Goal: Contribute content

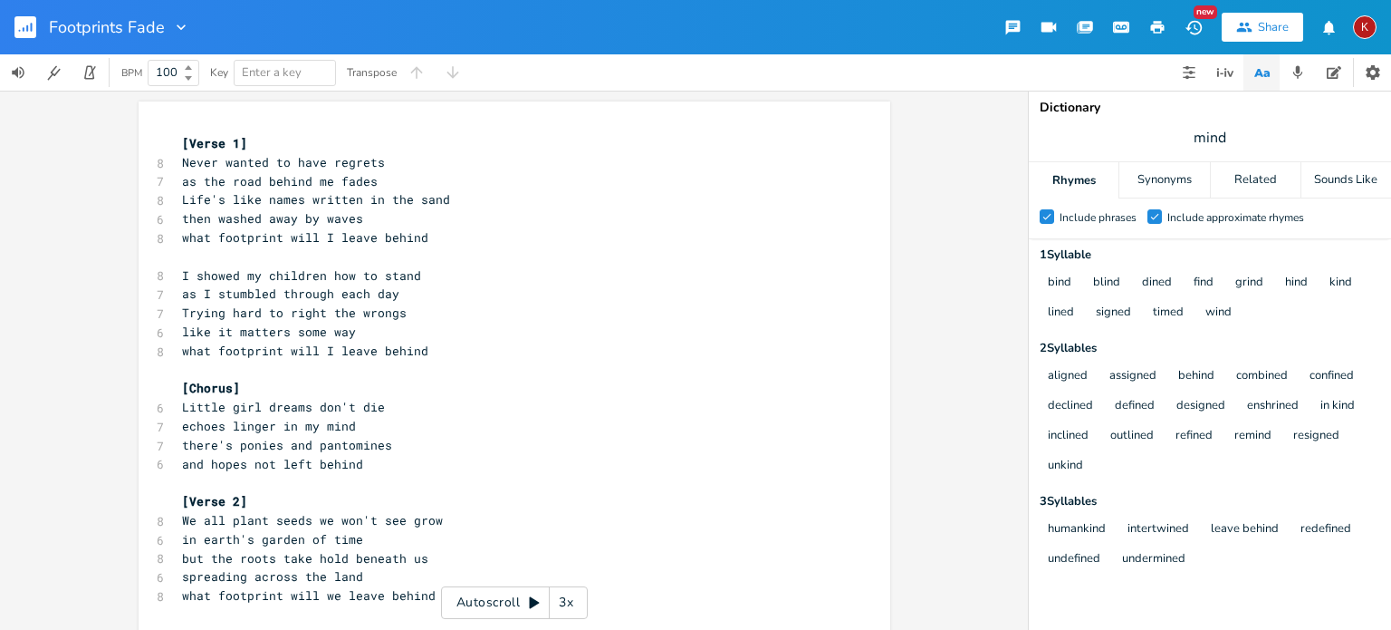
scroll to position [0, 29]
click at [289, 329] on span "like it matters some way" at bounding box center [269, 331] width 174 height 16
type textarea "in"
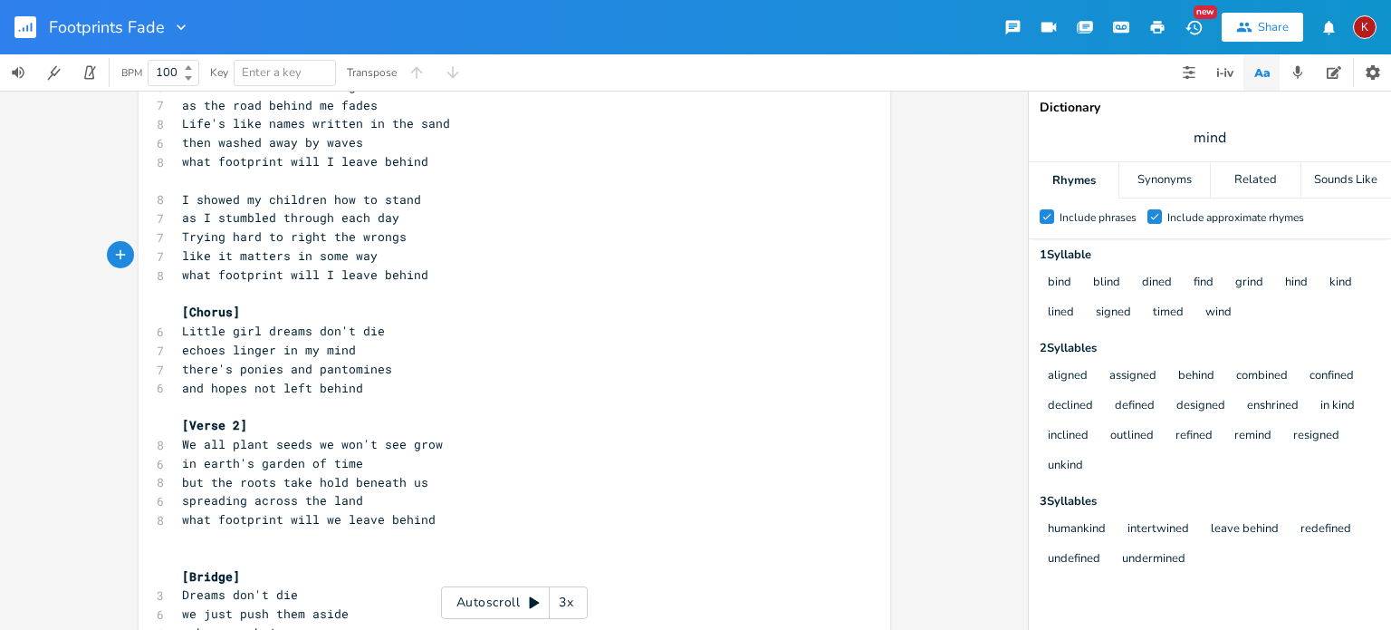
scroll to position [78, 0]
click at [257, 387] on span "and hopes not left behind" at bounding box center [272, 386] width 181 height 16
type textarea "I'd"
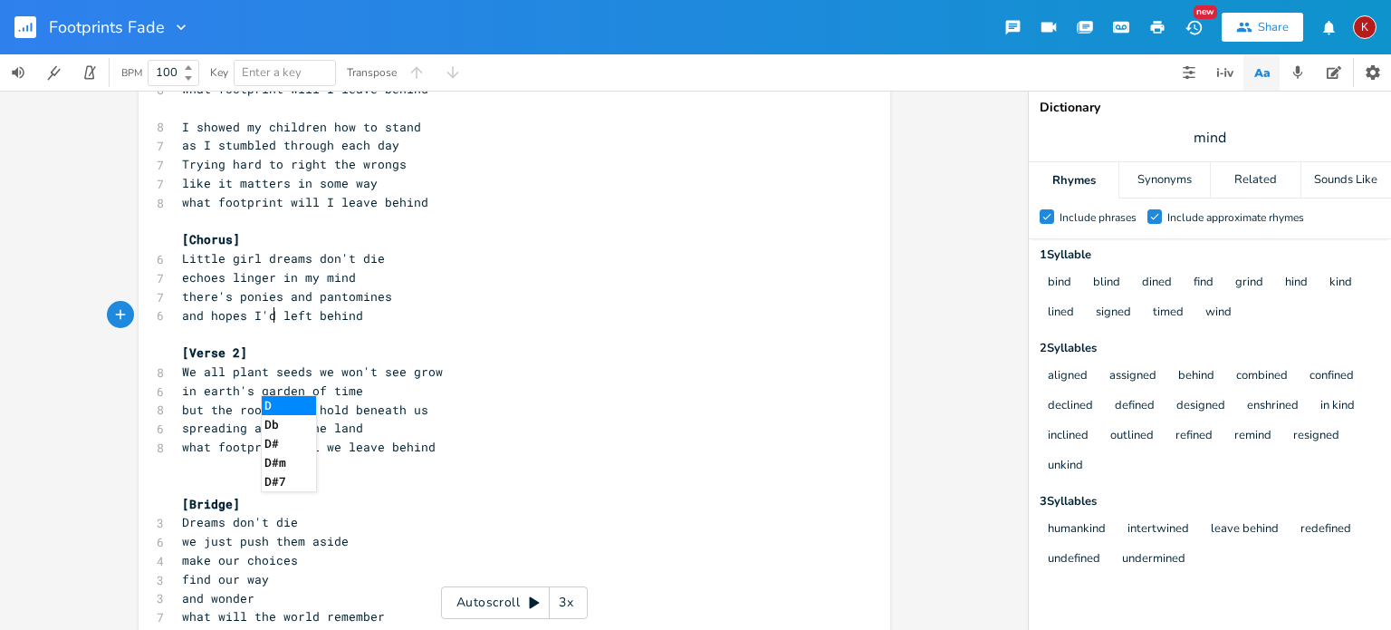
scroll to position [150, 0]
click at [749, 206] on pre "what footprint will I leave behind" at bounding box center [505, 200] width 654 height 19
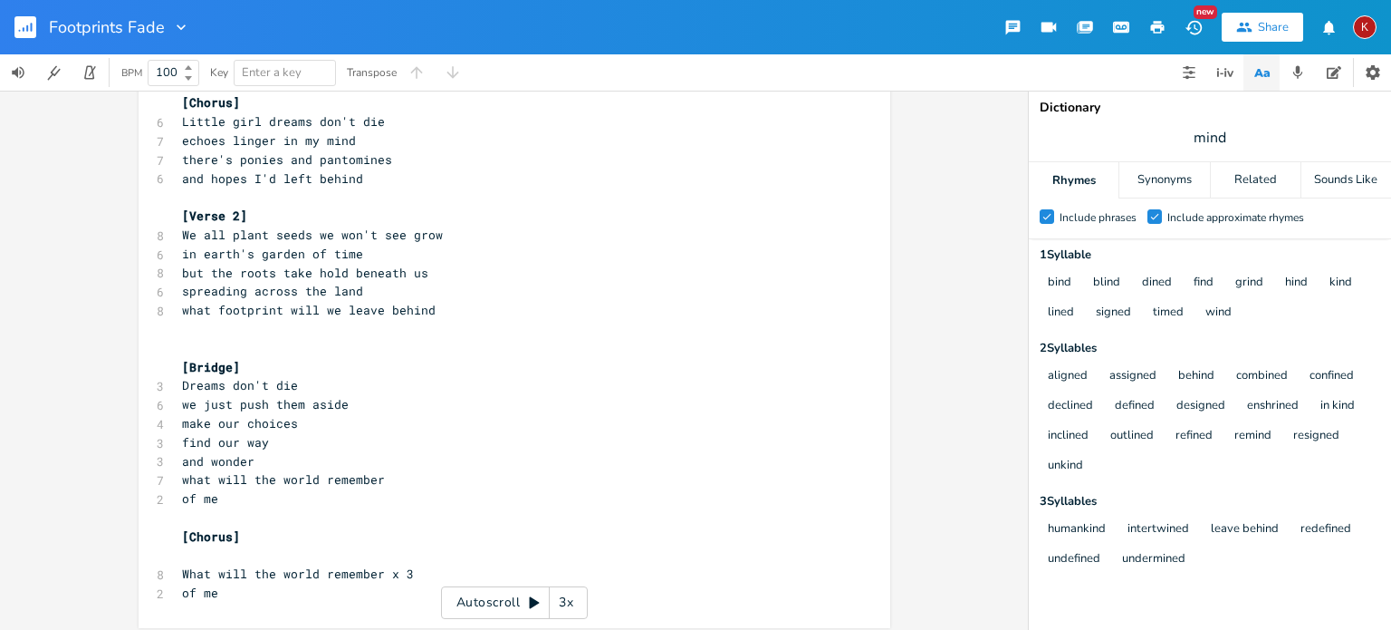
scroll to position [0, 0]
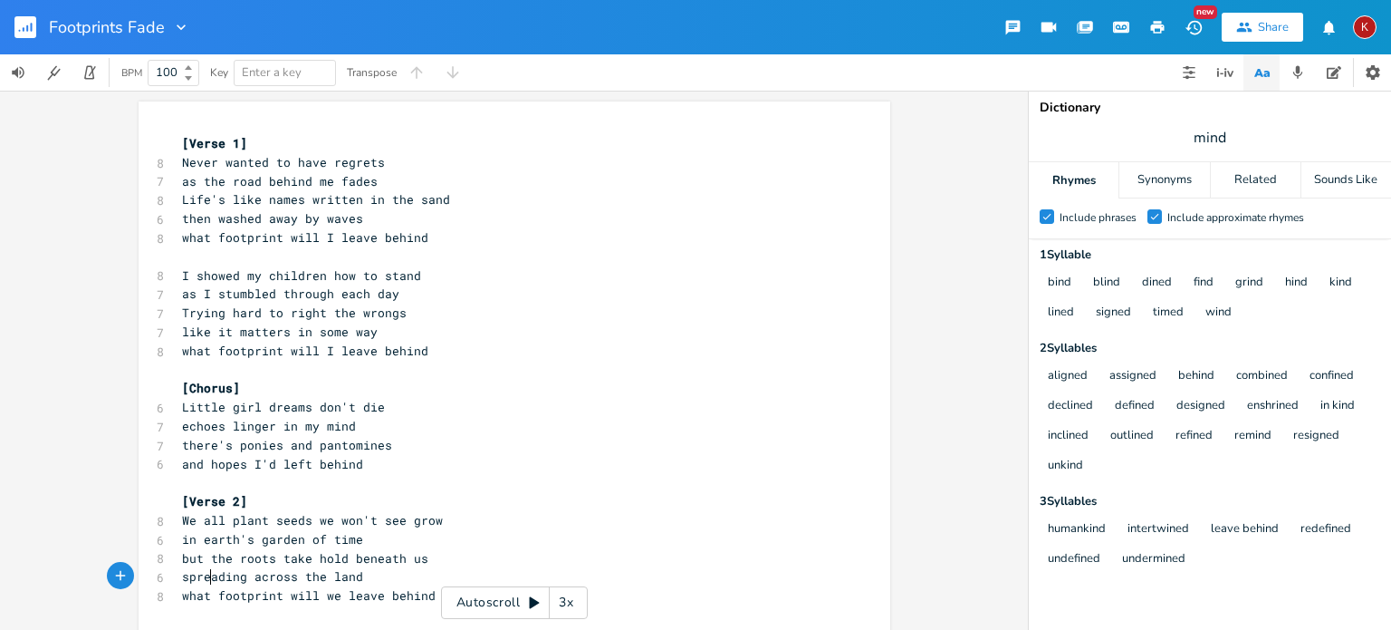
click at [201, 579] on span "spreading across the land" at bounding box center [272, 576] width 181 height 16
type textarea "and spread"
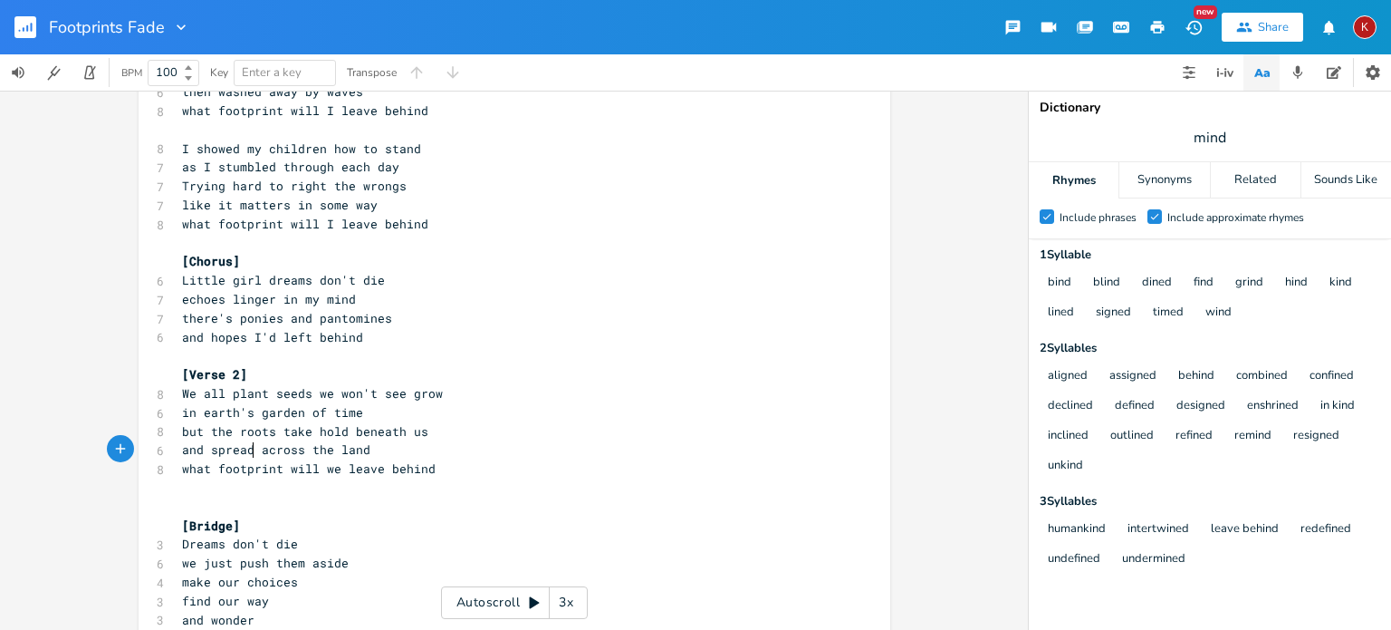
scroll to position [129, 0]
click at [178, 296] on pre "echoes linger in my mind" at bounding box center [505, 297] width 654 height 19
type textarea "the"
click at [232, 319] on span "there's ponies and pantomines" at bounding box center [287, 316] width 210 height 16
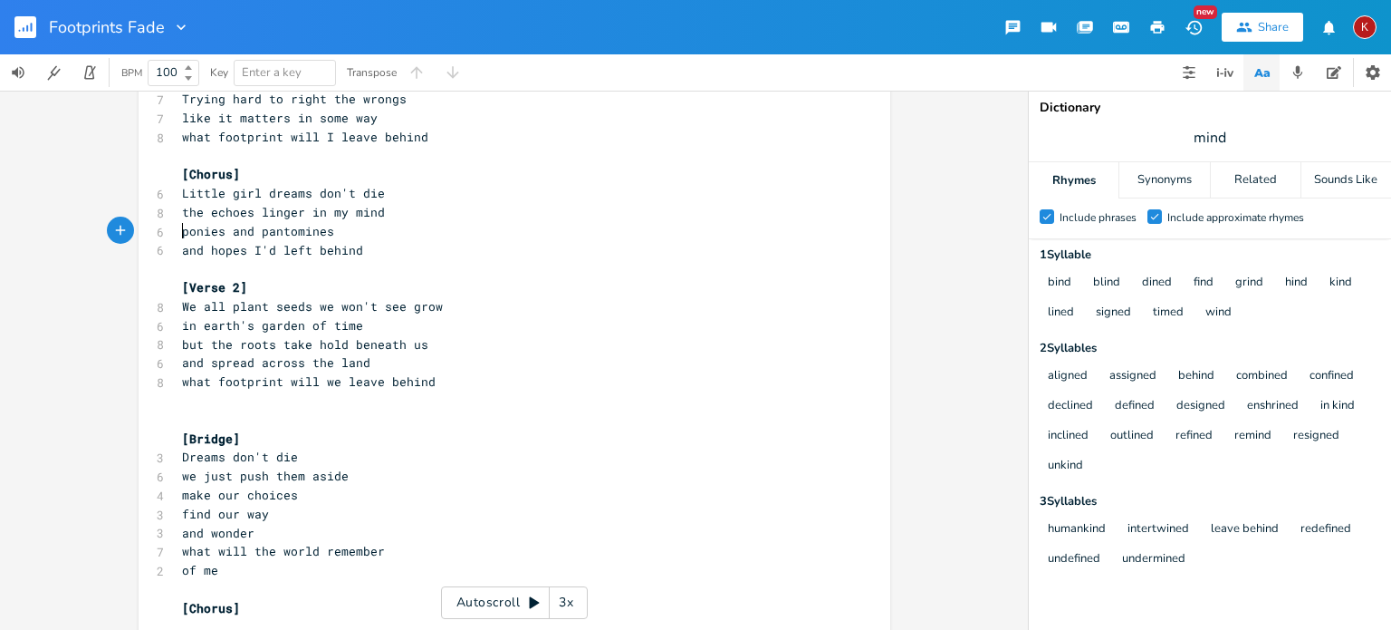
scroll to position [216, 0]
